Goal: Find contact information: Obtain details needed to contact an individual or organization

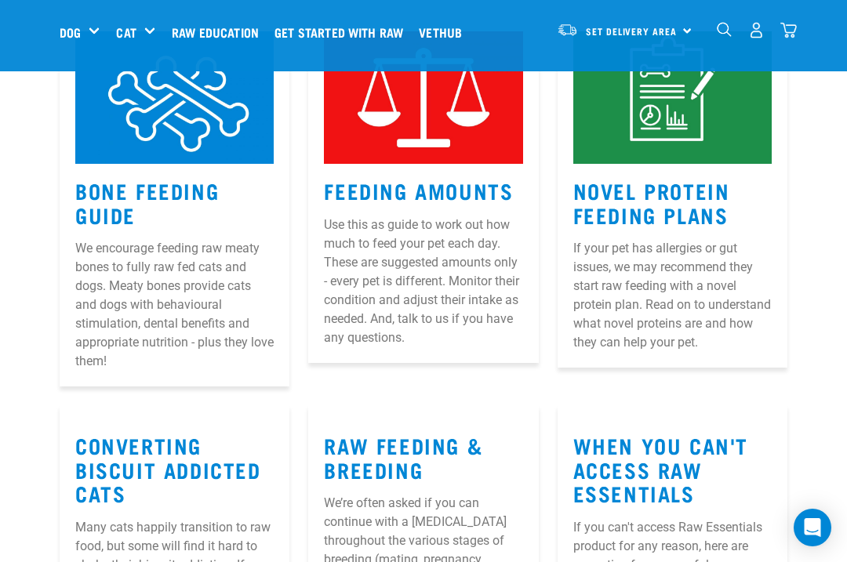
scroll to position [1481, 0]
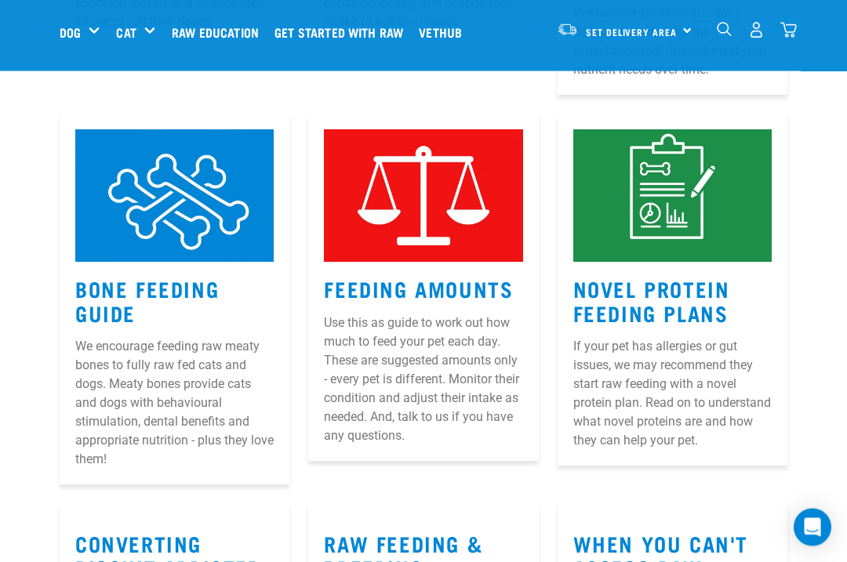
click at [513, 283] on link "Feeding Amounts" at bounding box center [418, 289] width 189 height 12
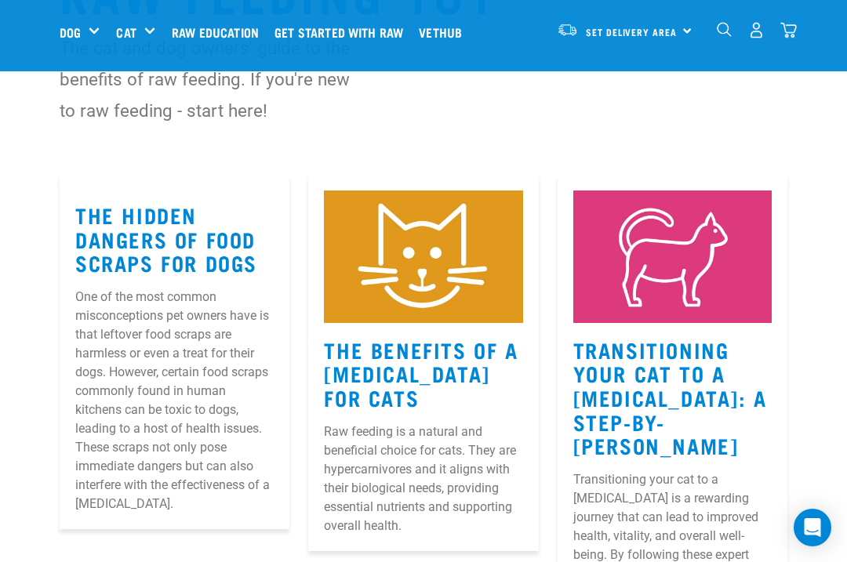
scroll to position [127, 0]
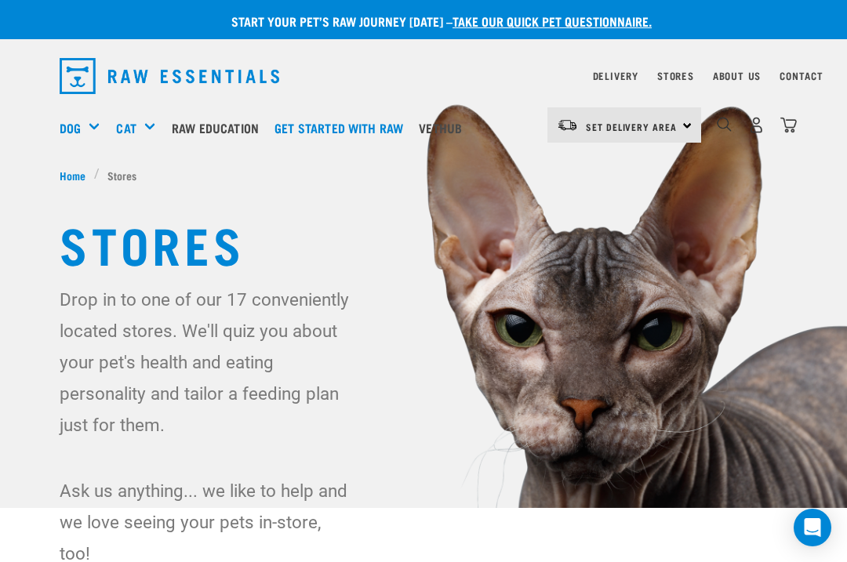
click at [659, 78] on link "Stores" at bounding box center [675, 75] width 37 height 5
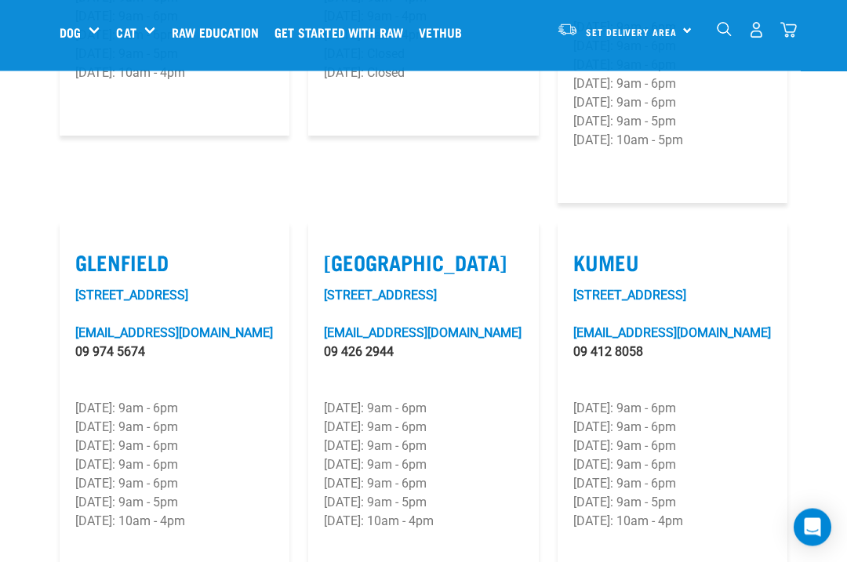
scroll to position [821, 0]
click at [147, 250] on label "Glenfield" at bounding box center [174, 262] width 198 height 24
click at [85, 238] on input "Glenfield" at bounding box center [80, 243] width 10 height 10
checkbox input "true"
click at [135, 325] on link "glenfield@rawessentials.co.nz" at bounding box center [174, 332] width 198 height 15
